Goal: Transaction & Acquisition: Purchase product/service

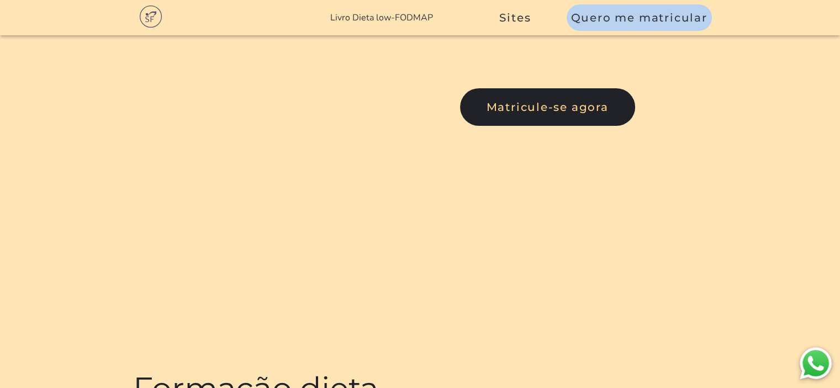
scroll to position [55, 0]
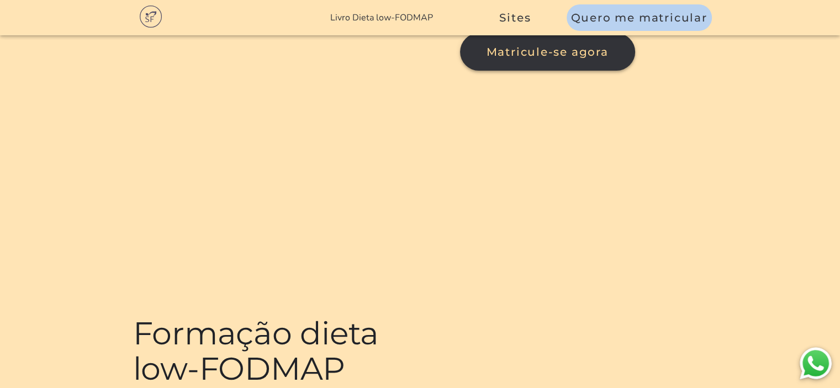
click at [460, 71] on button "Matricule-se agora" at bounding box center [547, 52] width 175 height 38
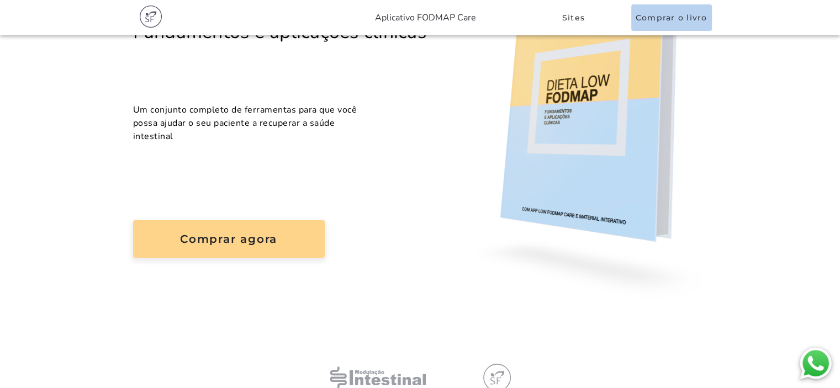
scroll to position [166, 0]
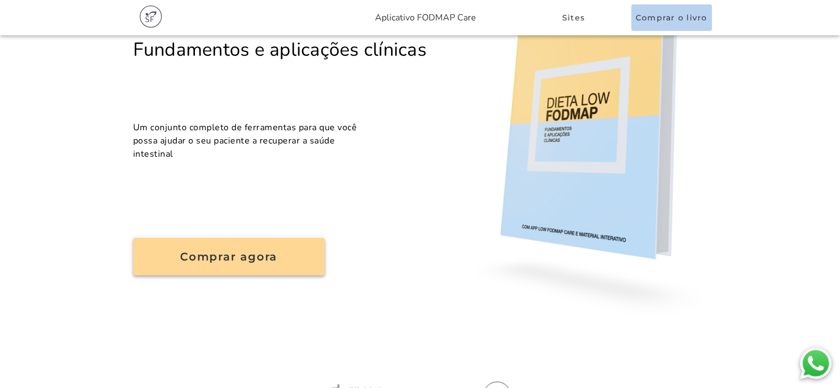
click at [0, 0] on slot "Comprar agora" at bounding box center [0, 0] width 0 height 0
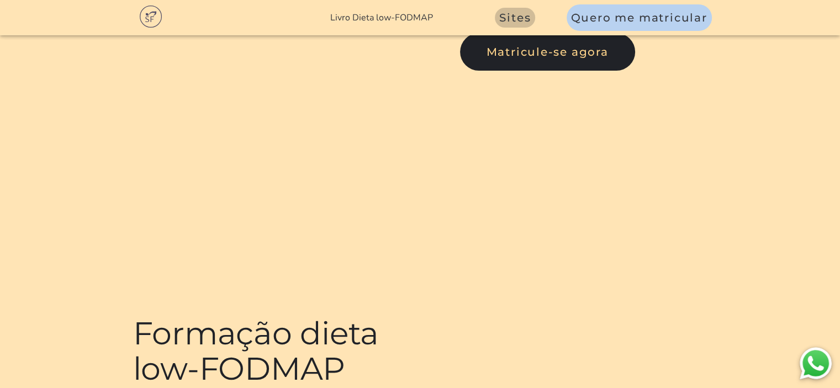
click at [503, 18] on span "Sites" at bounding box center [514, 17] width 31 height 13
